Goal: Task Accomplishment & Management: Use online tool/utility

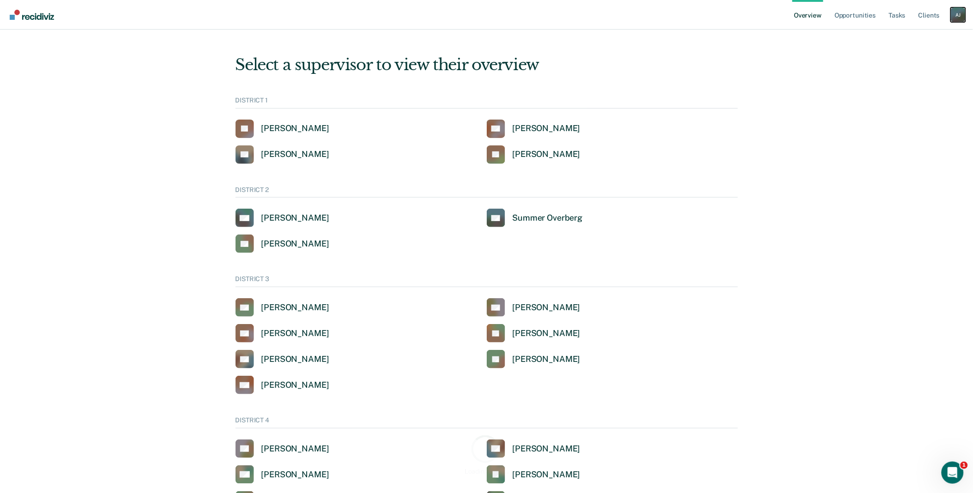
click at [958, 19] on div "A J" at bounding box center [958, 14] width 15 height 15
click at [912, 57] on link "Go to Operations" at bounding box center [921, 60] width 74 height 8
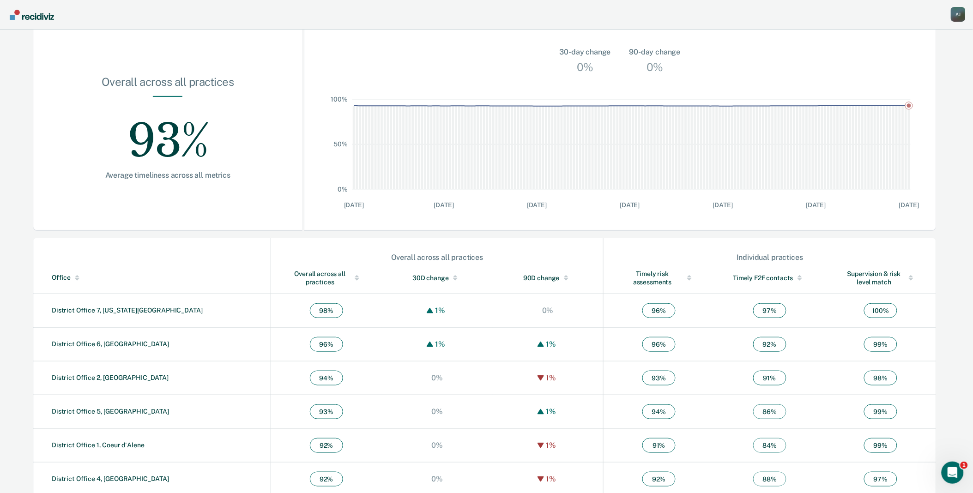
scroll to position [150, 0]
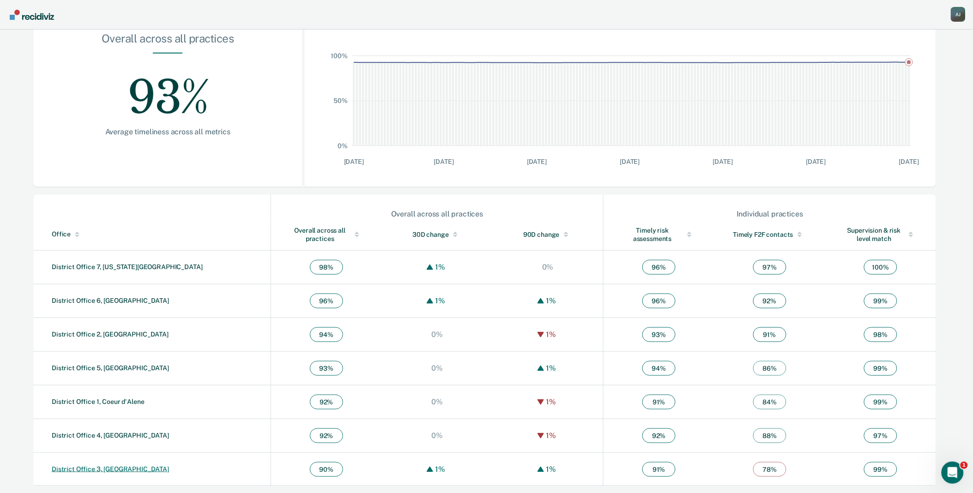
click at [92, 465] on link "District Office 3, Caldwell" at bounding box center [110, 468] width 117 height 7
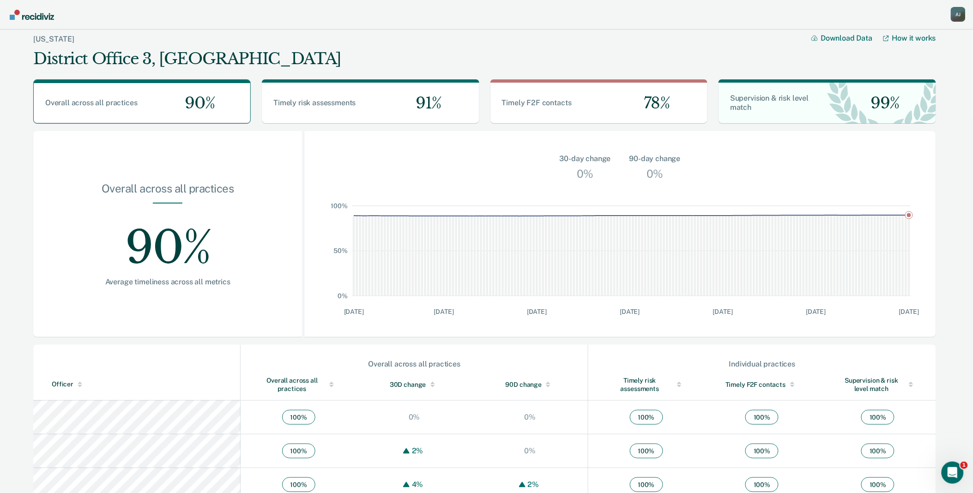
click at [329, 383] on div at bounding box center [331, 383] width 5 height 2
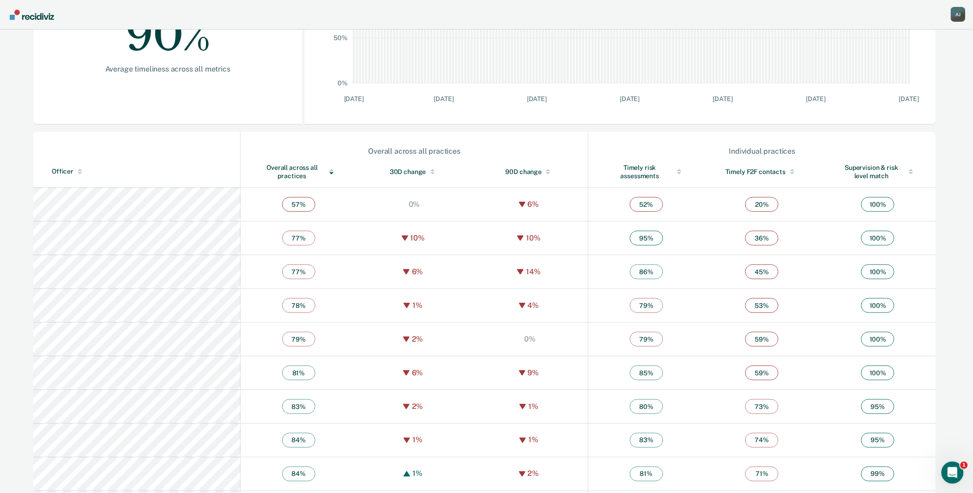
scroll to position [308, 0]
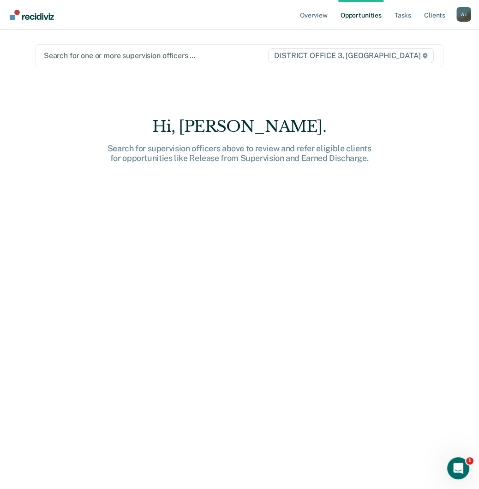
click at [247, 48] on div "Search for one or more supervision officers … DISTRICT OFFICE 3, [GEOGRAPHIC_DA…" at bounding box center [239, 55] width 409 height 23
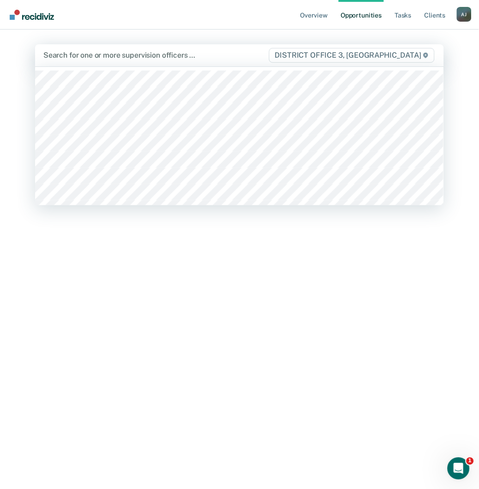
click at [243, 58] on div at bounding box center [155, 55] width 225 height 11
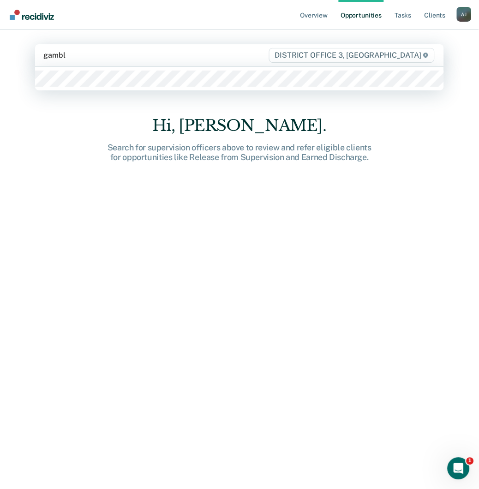
type input "[PERSON_NAME]"
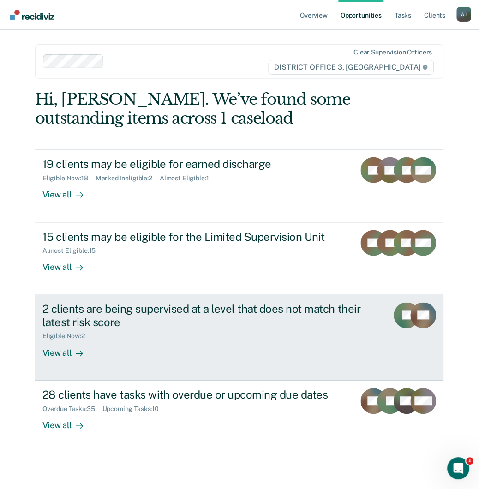
click at [51, 189] on div "View all" at bounding box center [68, 350] width 52 height 18
